Goal: Information Seeking & Learning: Understand process/instructions

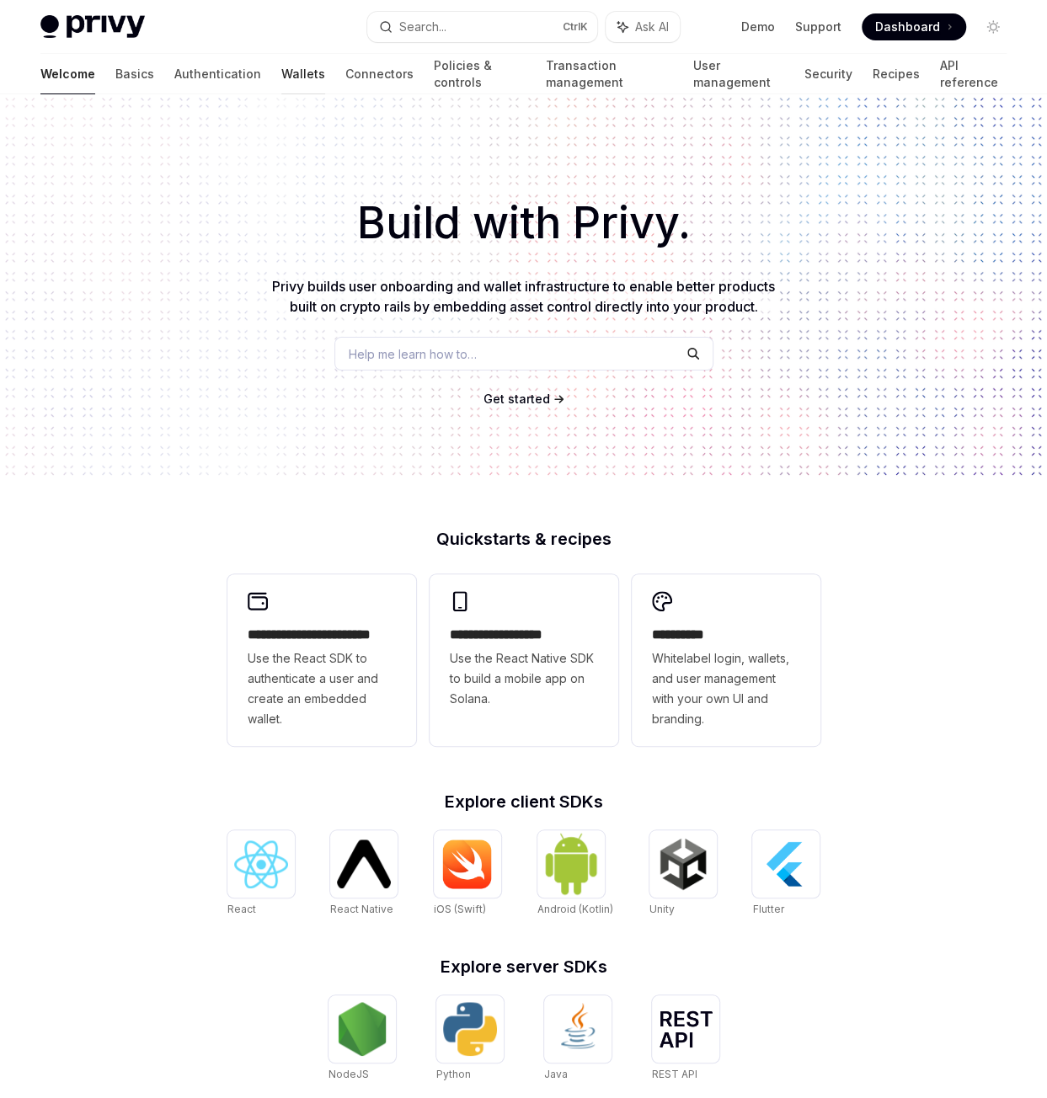
click at [281, 79] on link "Wallets" at bounding box center [303, 74] width 44 height 40
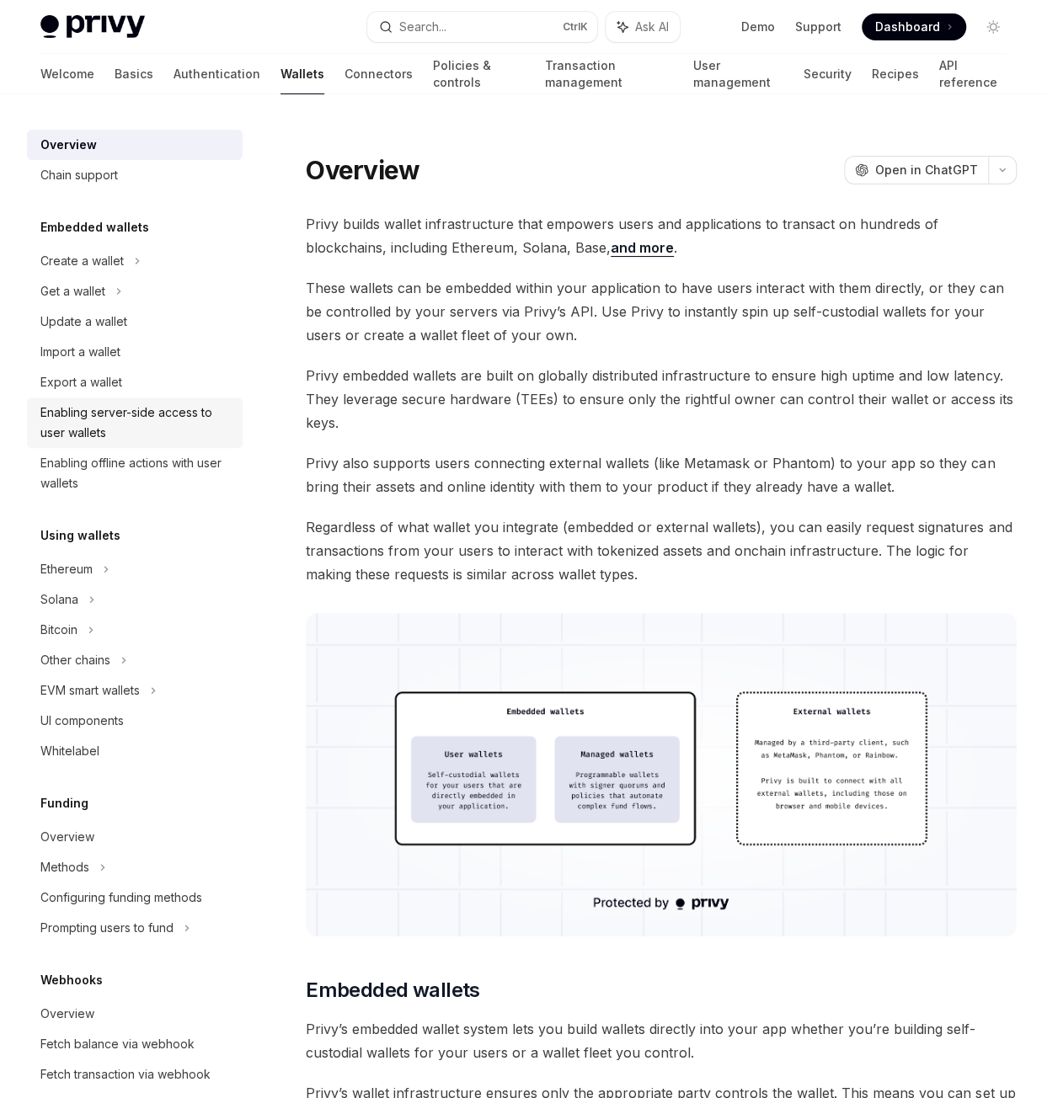
click at [140, 417] on div "Enabling server-side access to user wallets" at bounding box center [136, 422] width 192 height 40
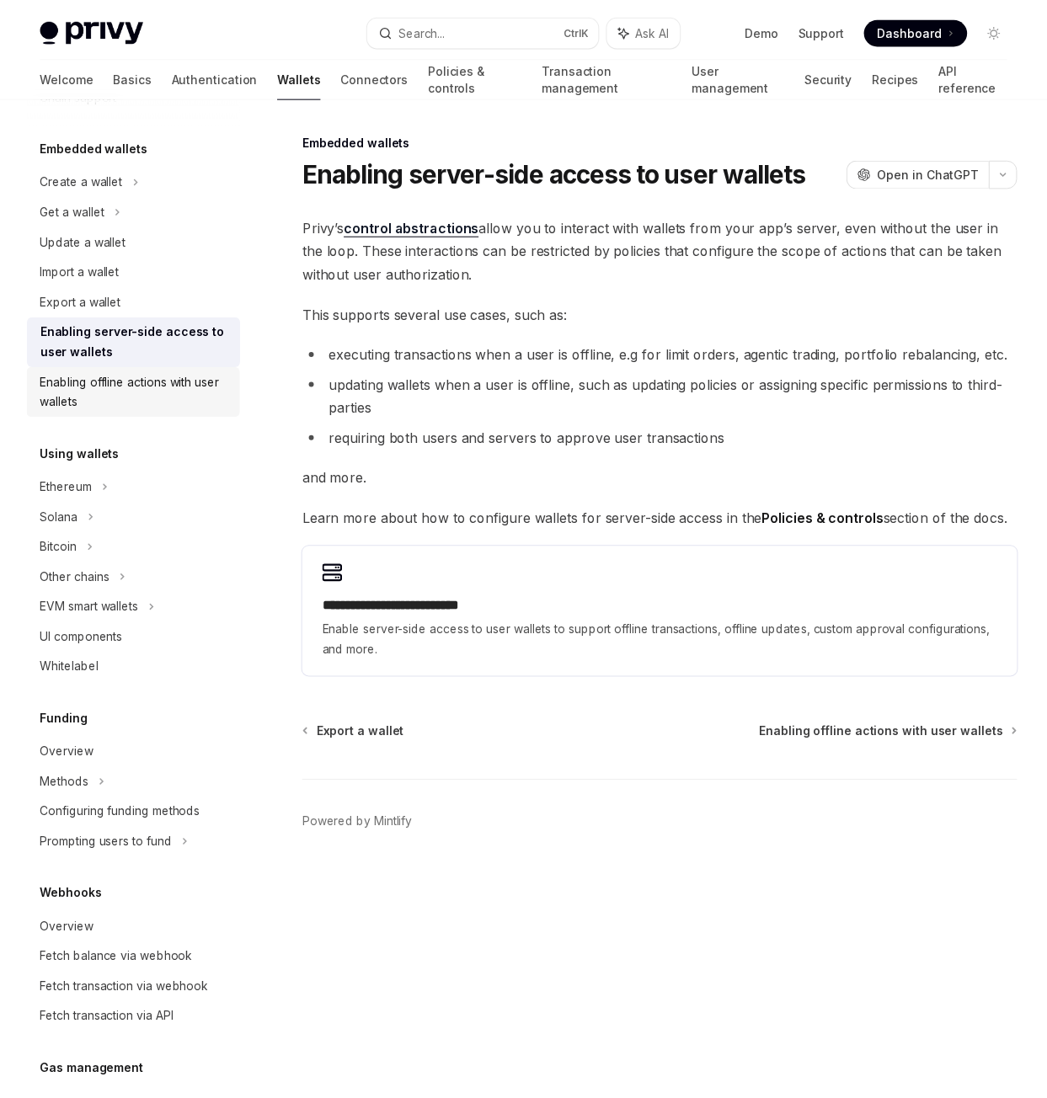
scroll to position [84, 0]
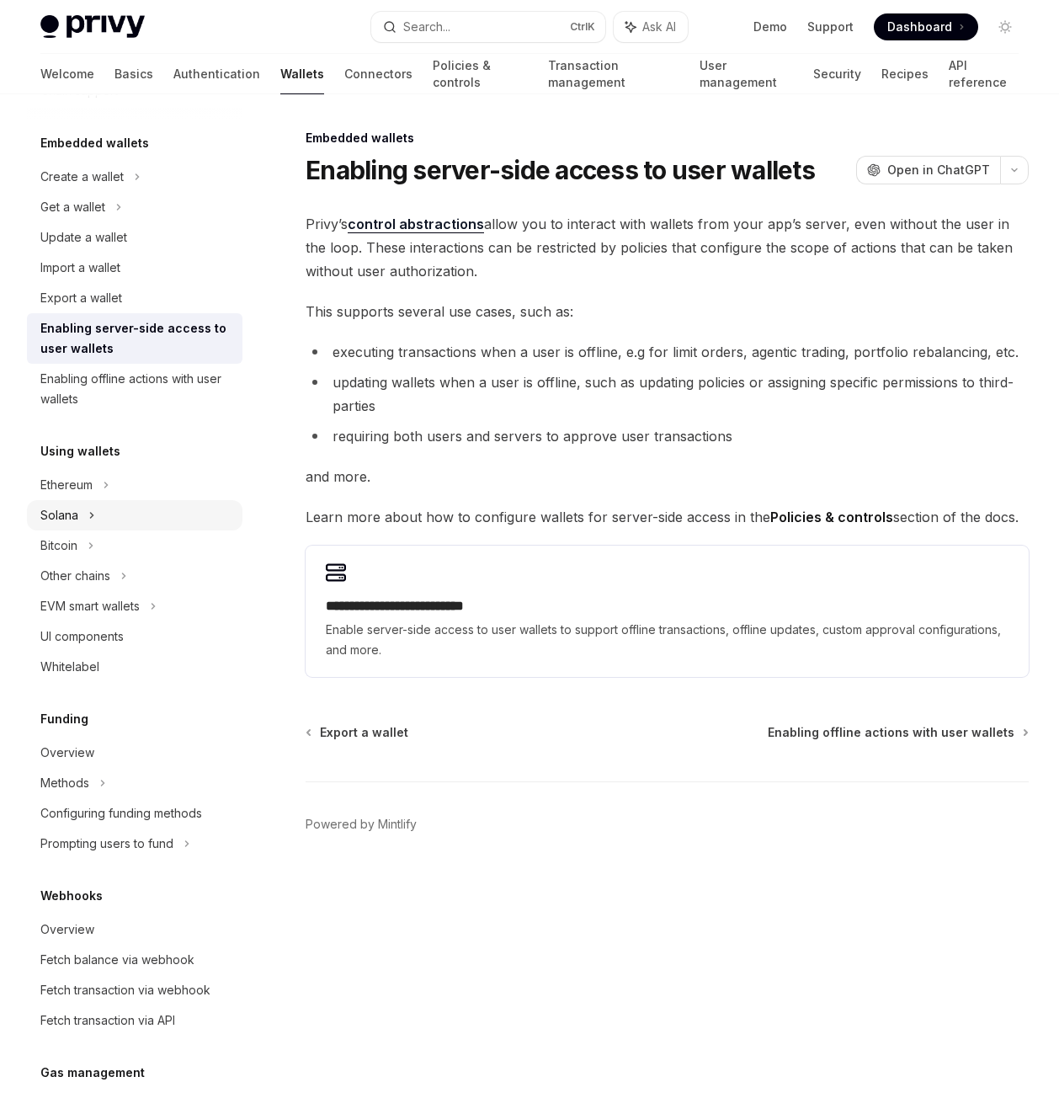
click at [128, 222] on div "Solana" at bounding box center [135, 207] width 216 height 30
type textarea "*"
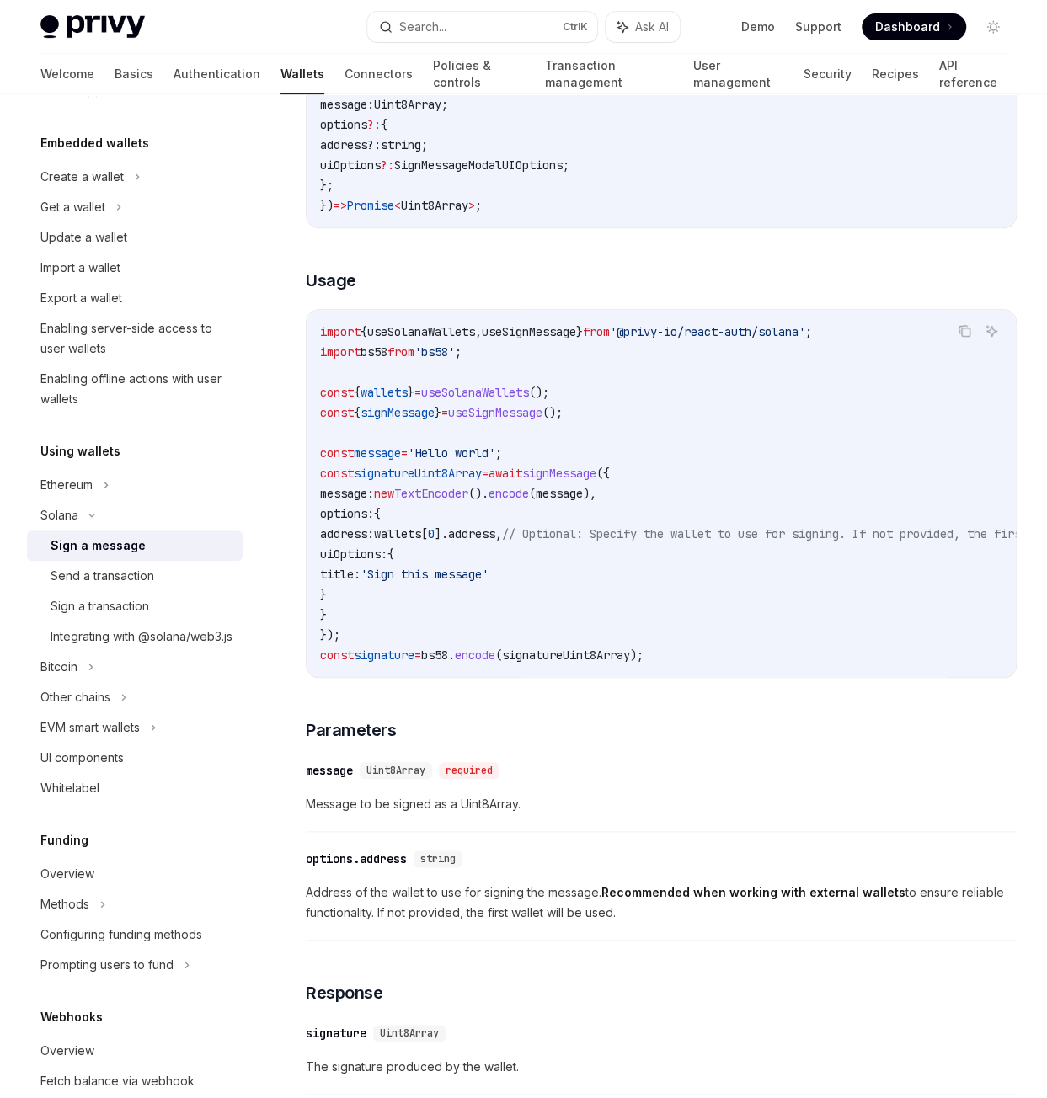
scroll to position [337, 0]
